Goal: Information Seeking & Learning: Learn about a topic

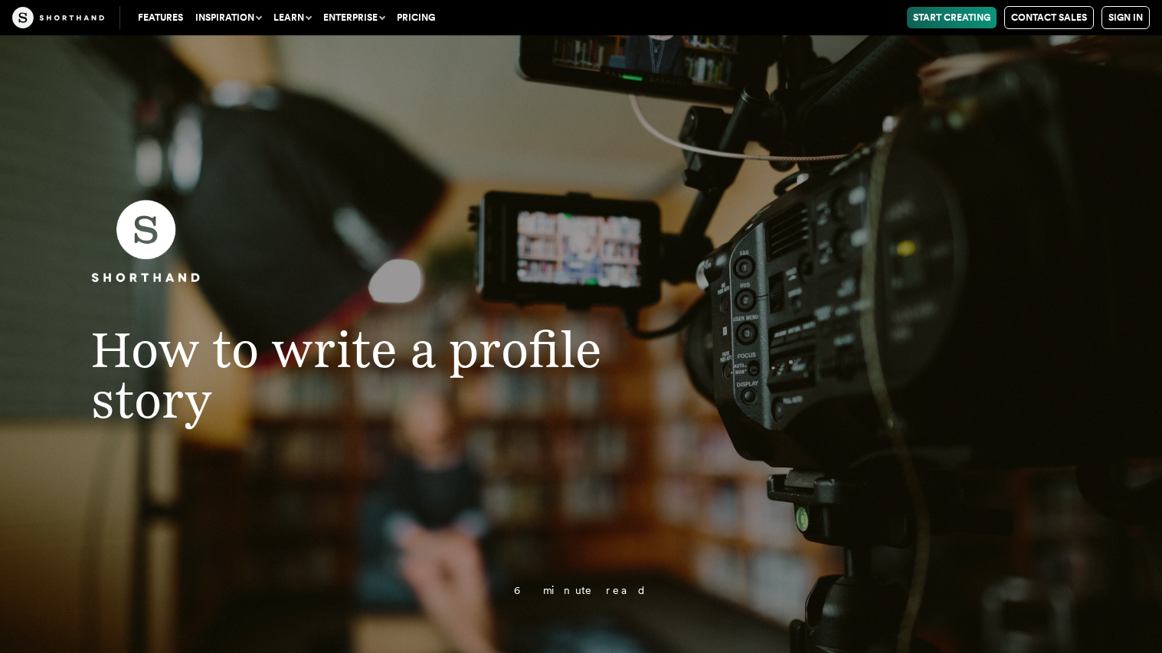
click at [637, 395] on h1 "How to write a profile story" at bounding box center [365, 374] width 608 height 100
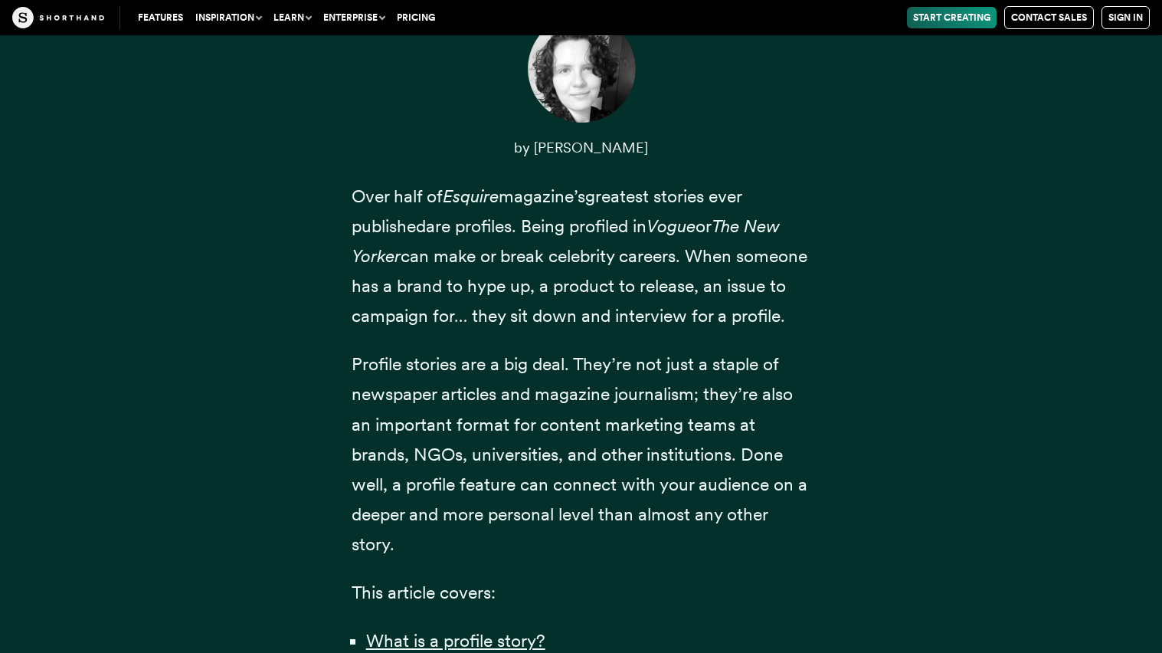
click at [636, 395] on span "Profile stories are a big deal. They’re not just a staple of newspaper articles…" at bounding box center [580, 453] width 456 height 201
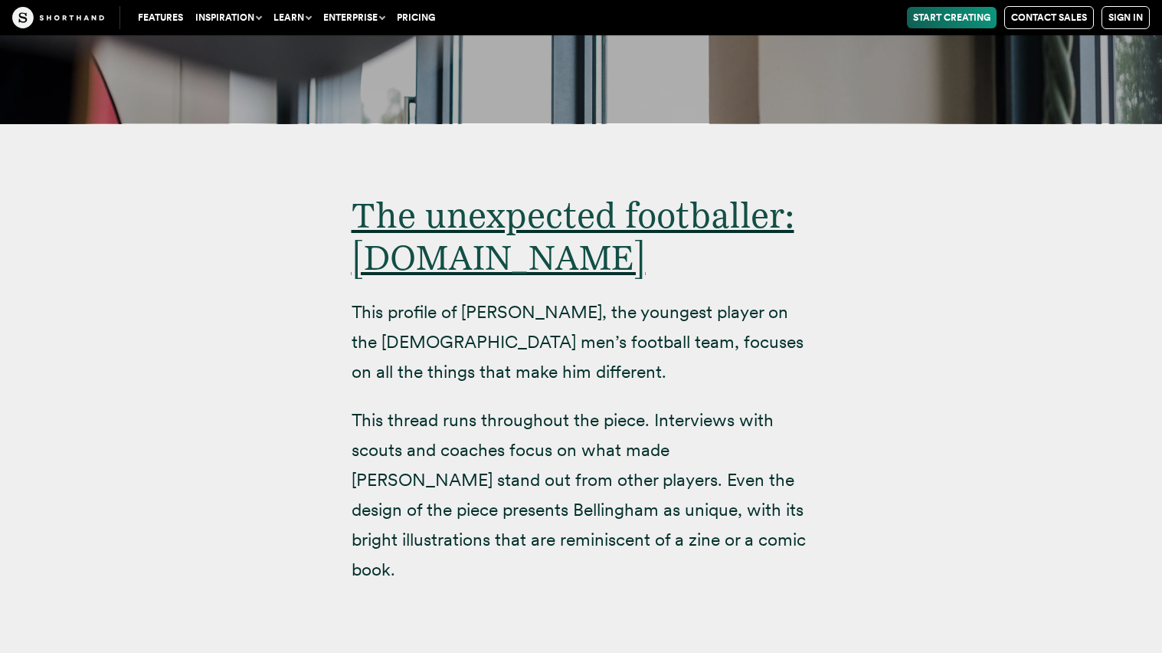
scroll to position [9900, 0]
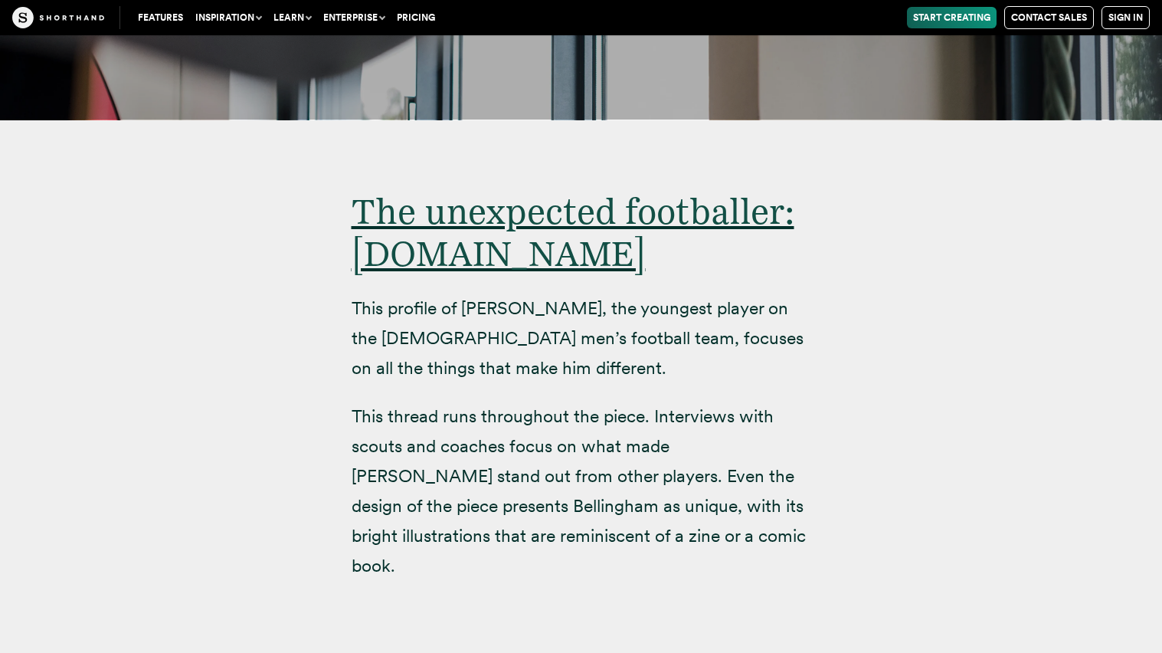
click at [683, 293] on p "This profile of [PERSON_NAME], the youngest player on the [DEMOGRAPHIC_DATA] me…" at bounding box center [582, 338] width 460 height 90
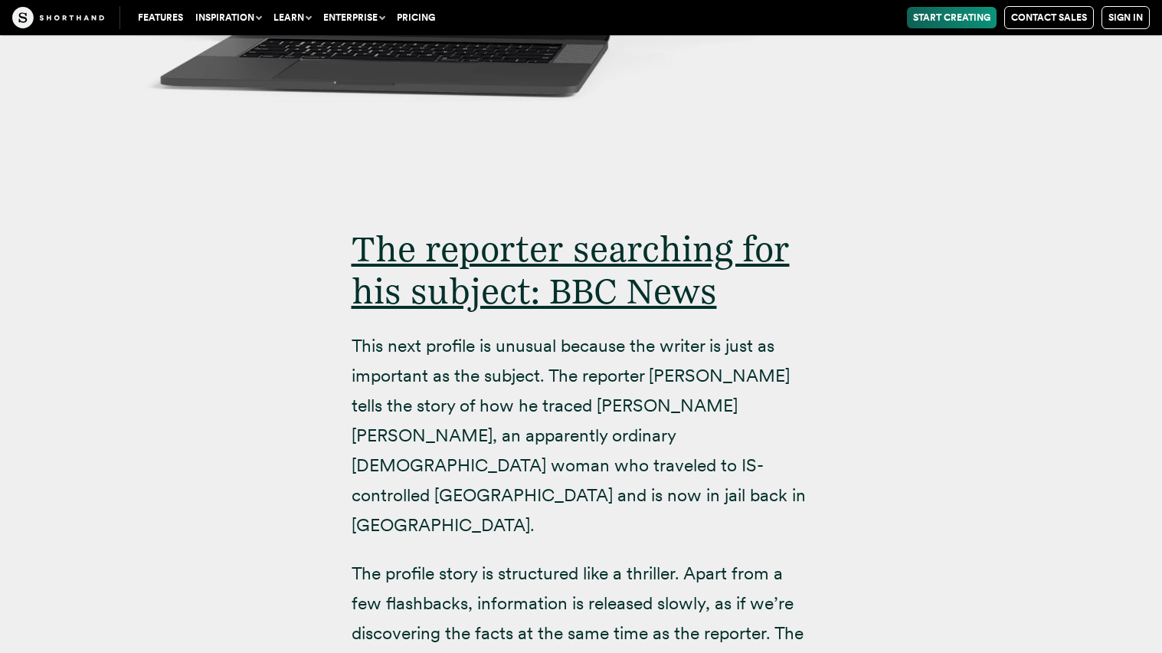
scroll to position [11715, 0]
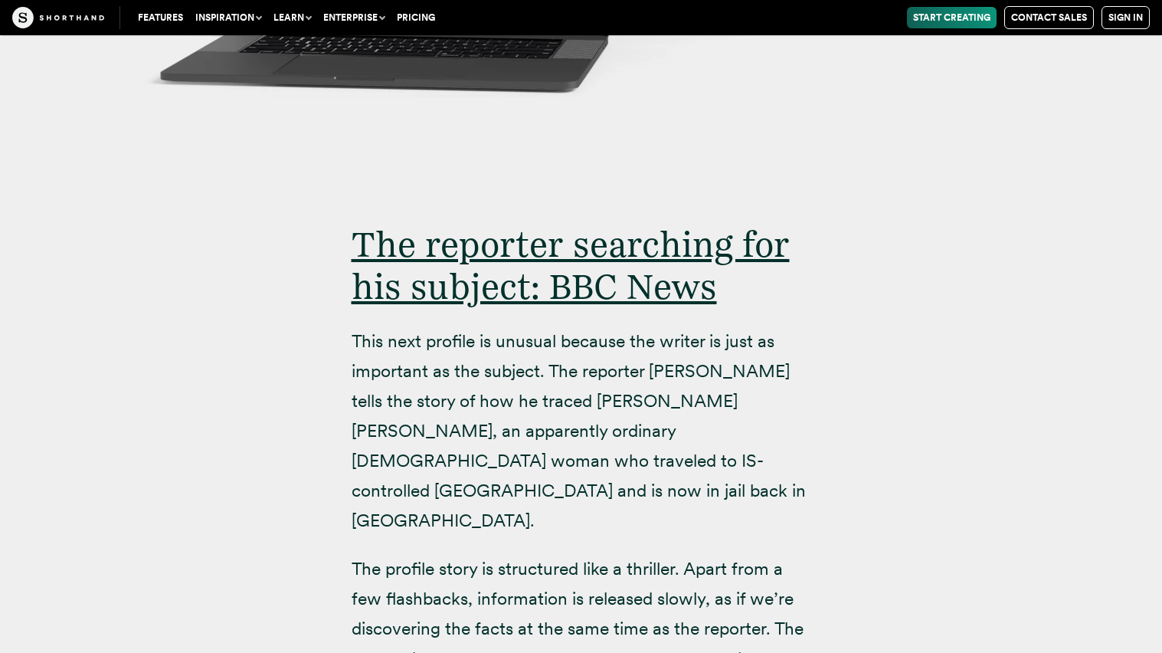
click at [640, 339] on p "This next profile is unusual because the writer is just as important as the sub…" at bounding box center [582, 431] width 460 height 210
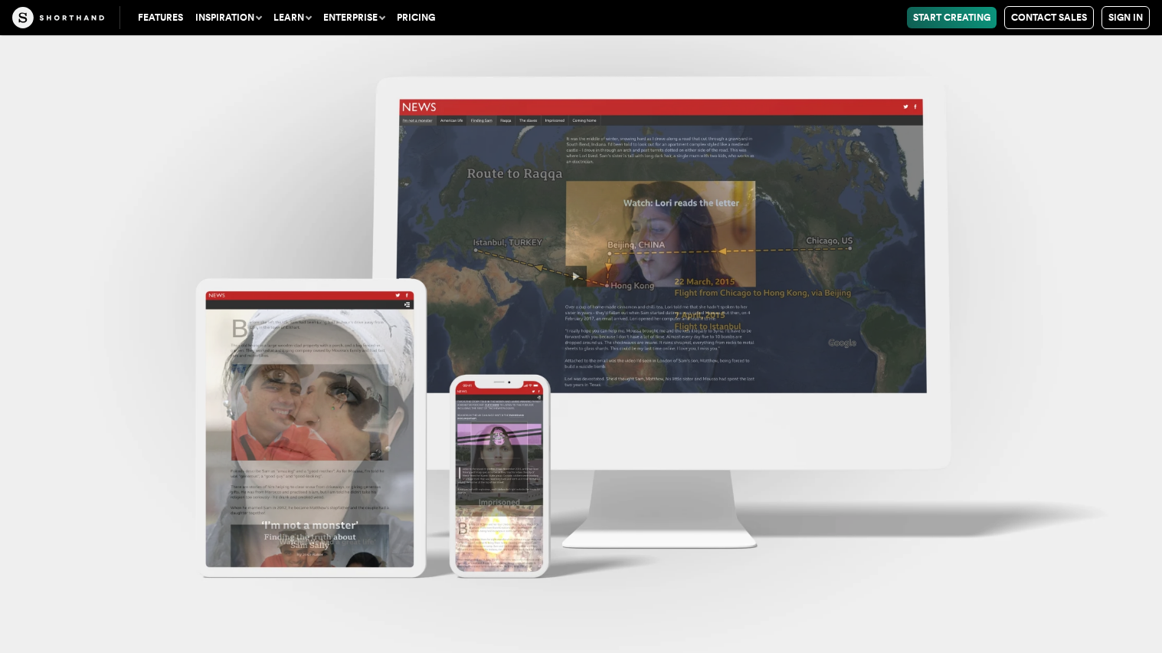
scroll to position [12645, 0]
click at [562, 298] on img at bounding box center [581, 326] width 1162 height 653
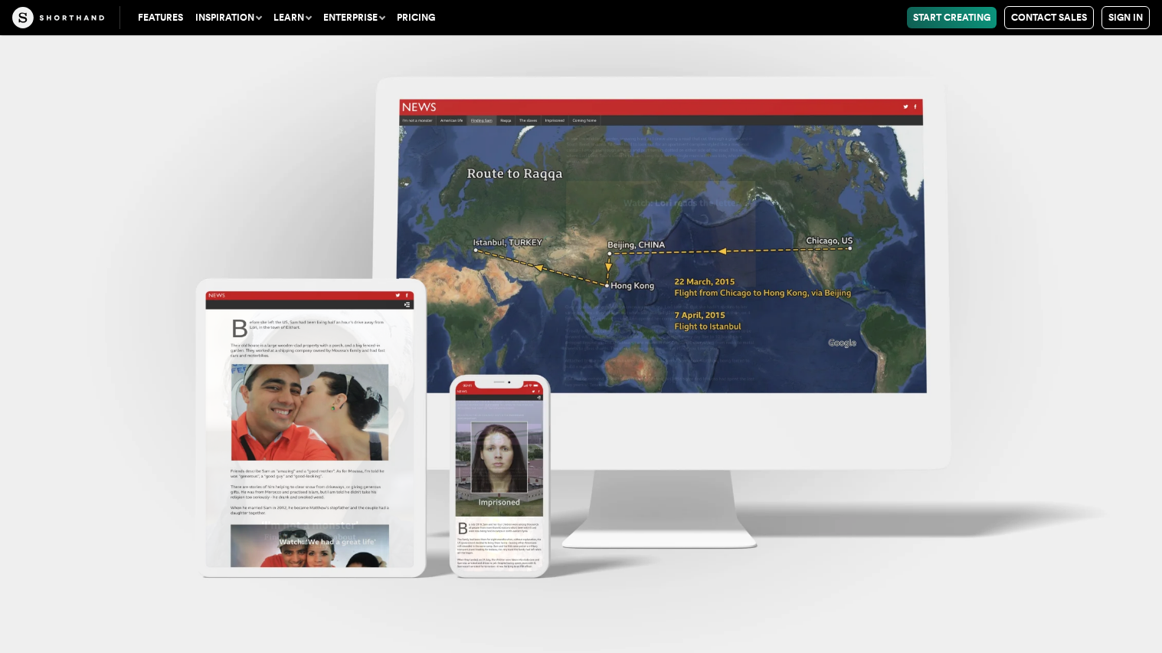
scroll to position [12966, 0]
click at [516, 450] on img at bounding box center [581, 326] width 1162 height 653
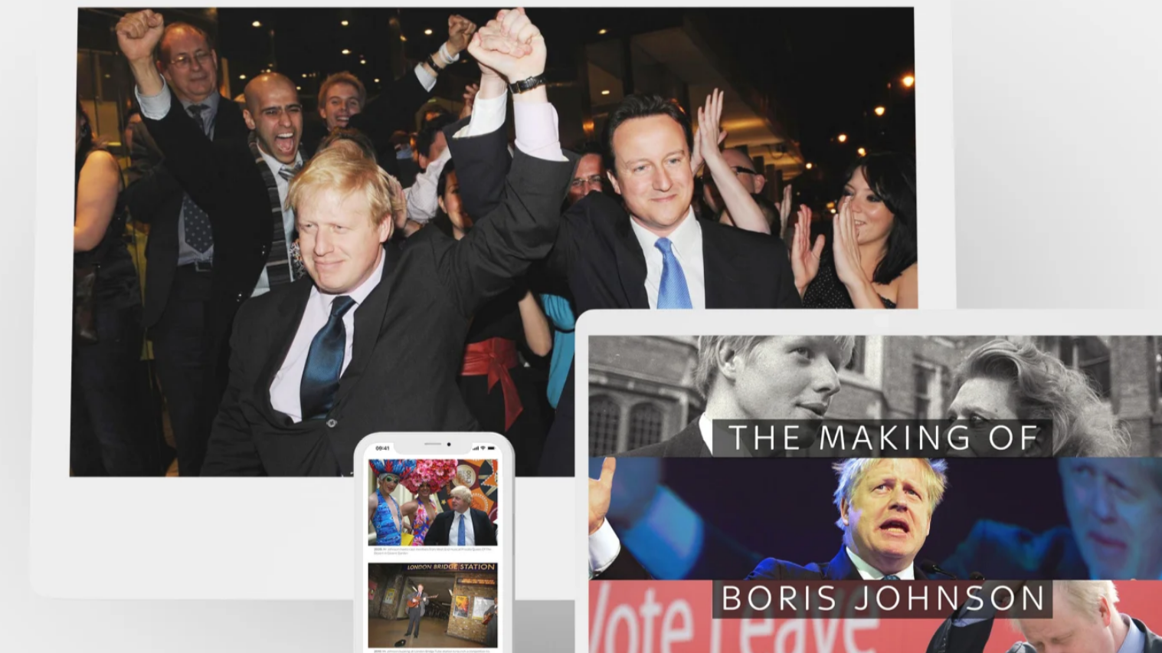
scroll to position [17336, 0]
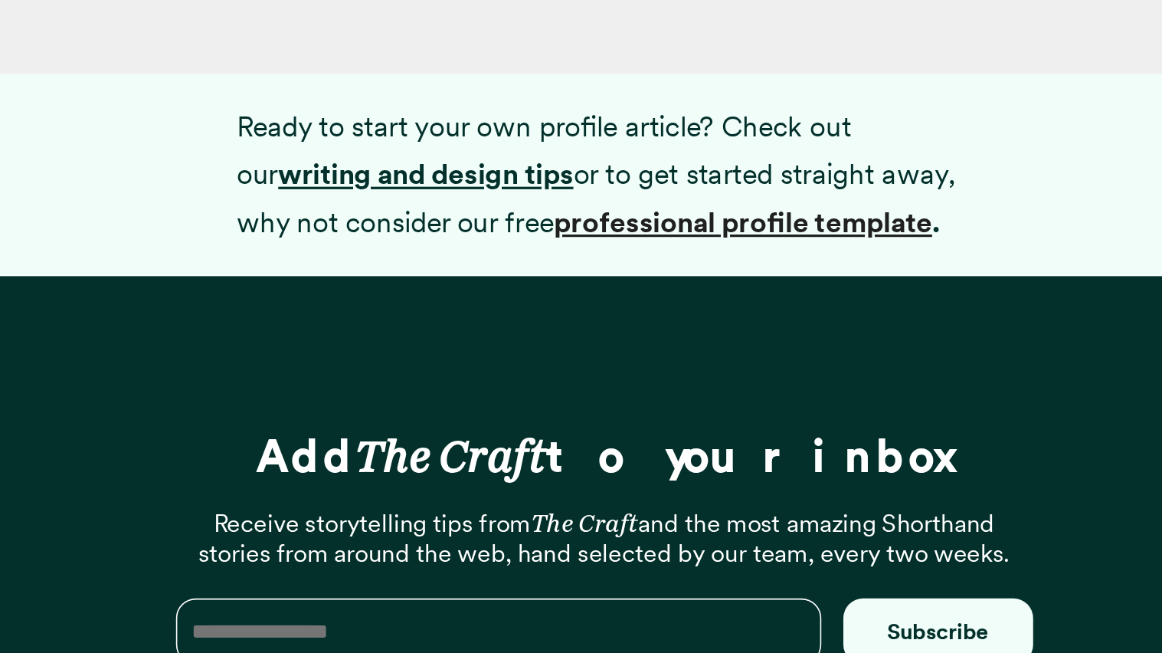
click at [771, 372] on strong "professional profile template" at bounding box center [668, 382] width 237 height 21
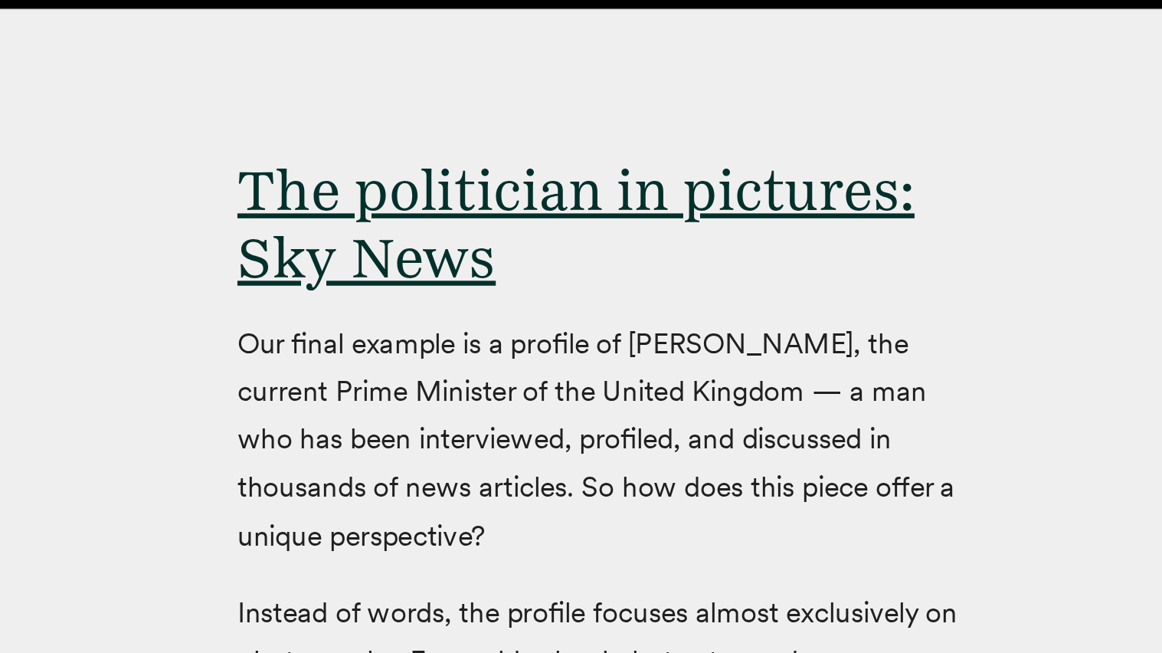
scroll to position [15669, 0]
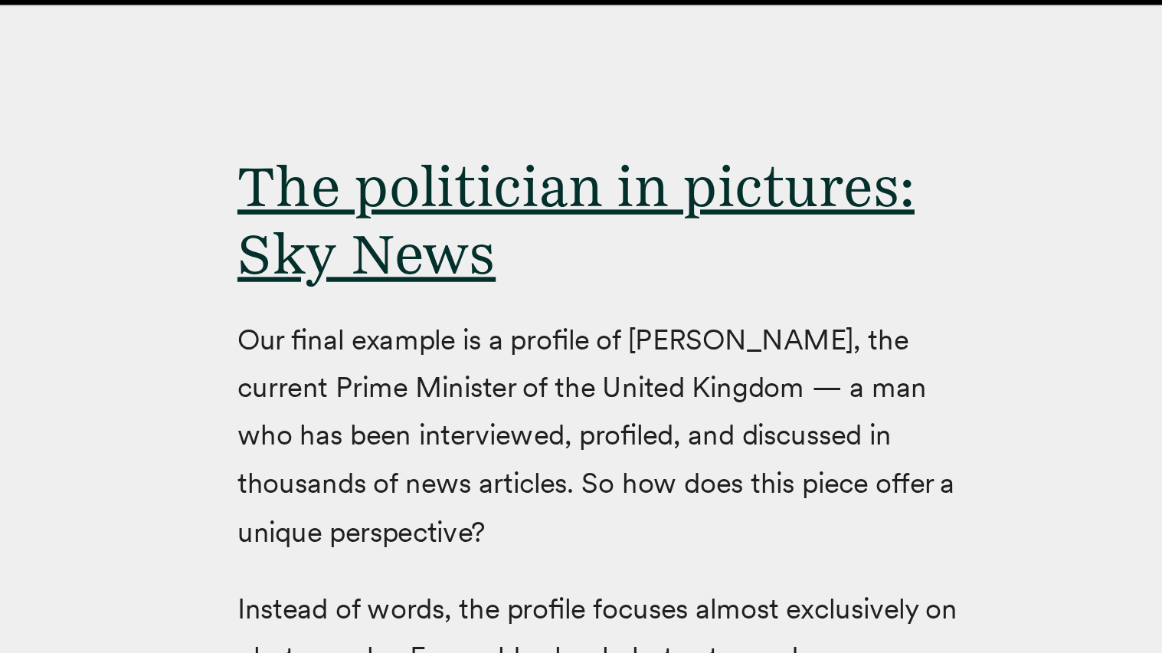
click at [466, 230] on p "Our final example is a profile of [PERSON_NAME], the current Prime Minister of …" at bounding box center [582, 304] width 460 height 149
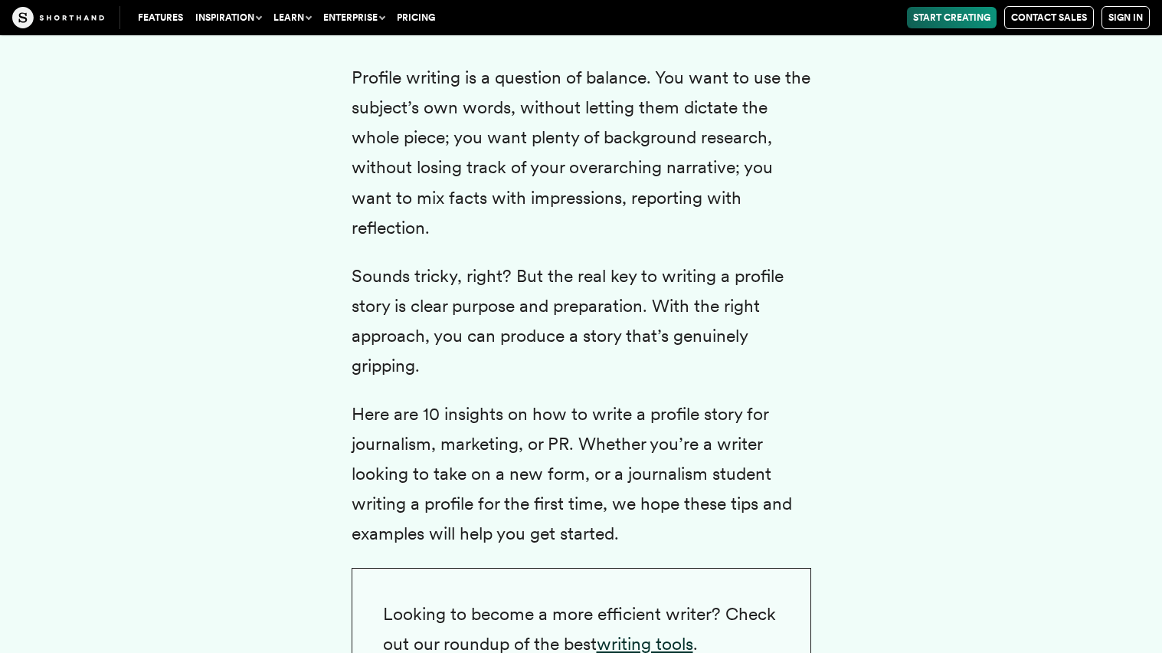
scroll to position [3412, 0]
